Goal: Task Accomplishment & Management: Manage account settings

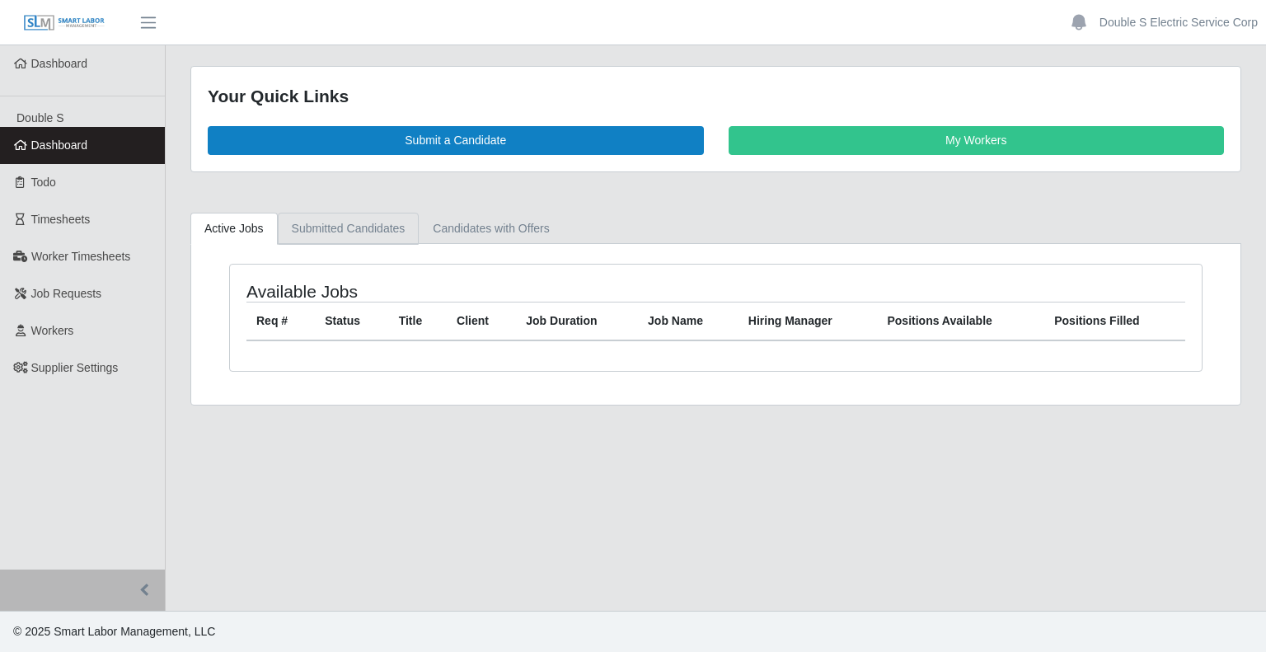
click at [348, 218] on link "Submitted Candidates" at bounding box center [349, 229] width 142 height 32
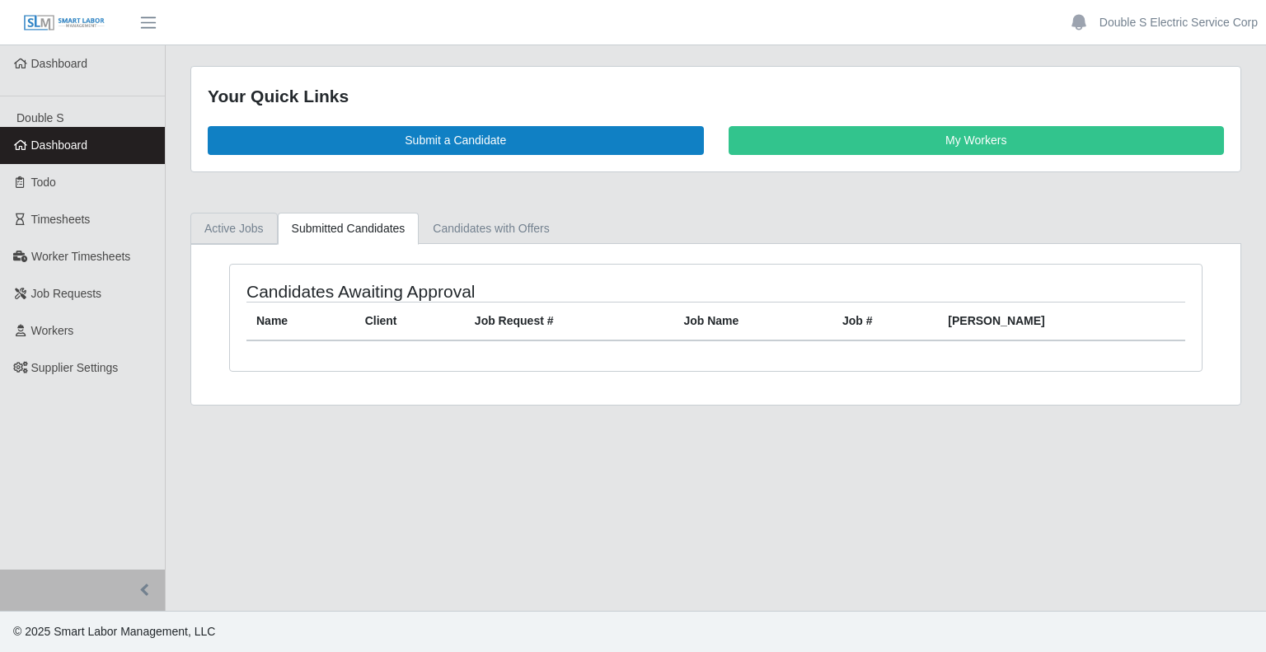
click at [237, 228] on link "Active Jobs" at bounding box center [233, 229] width 87 height 32
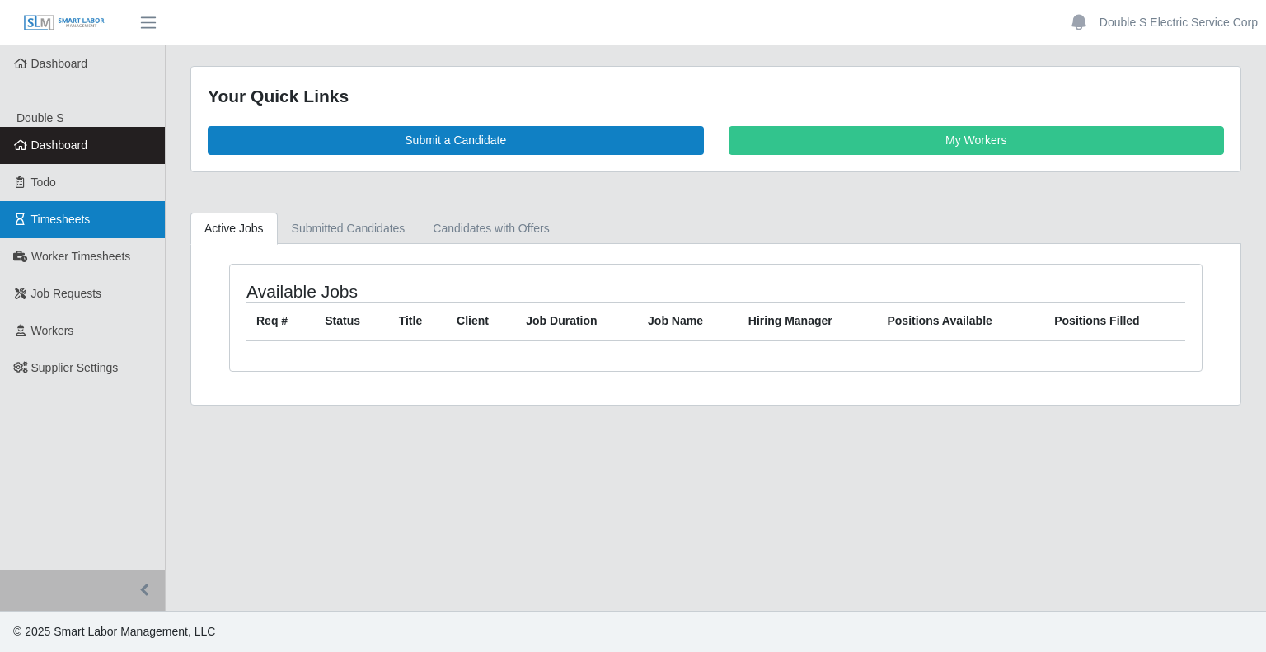
click at [79, 227] on link "Timesheets" at bounding box center [82, 219] width 165 height 37
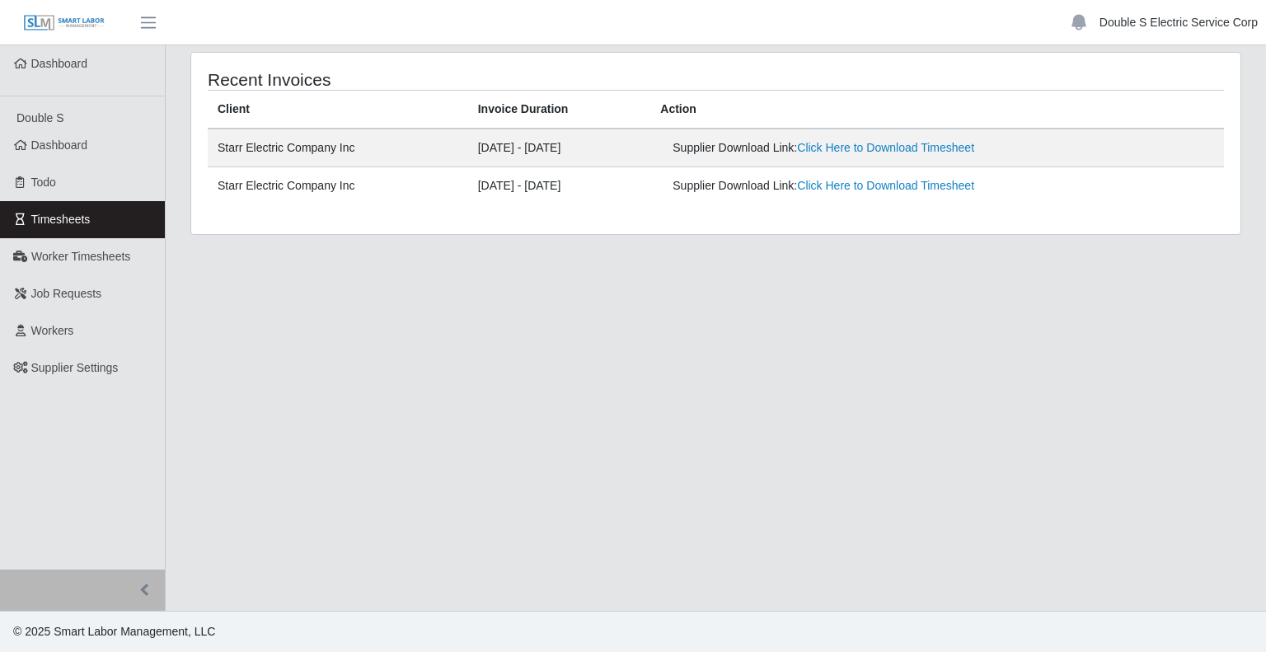
click at [1164, 20] on link "Double S Electric Service Corp" at bounding box center [1179, 22] width 158 height 17
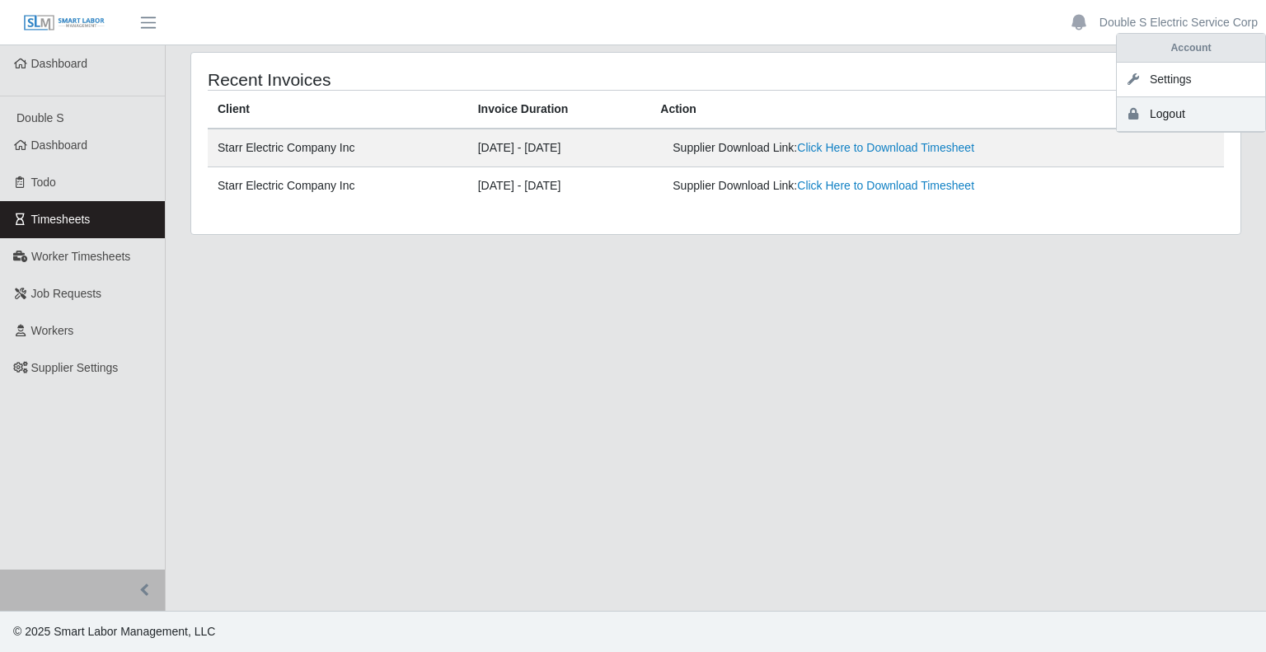
click at [1153, 118] on link "Logout" at bounding box center [1191, 114] width 148 height 35
